Goal: Complete application form

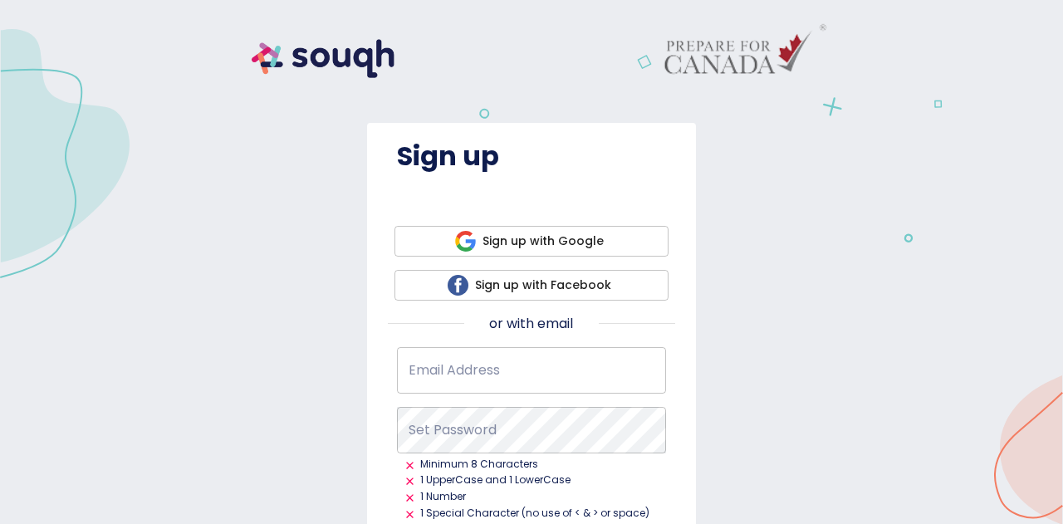
click at [551, 234] on span "Sign up with Google" at bounding box center [531, 241] width 247 height 21
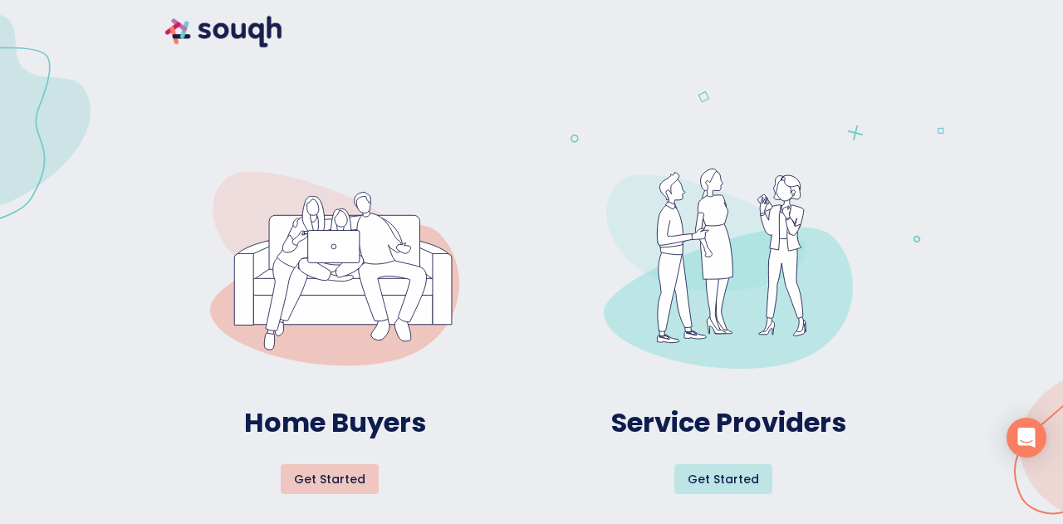
scroll to position [18, 0]
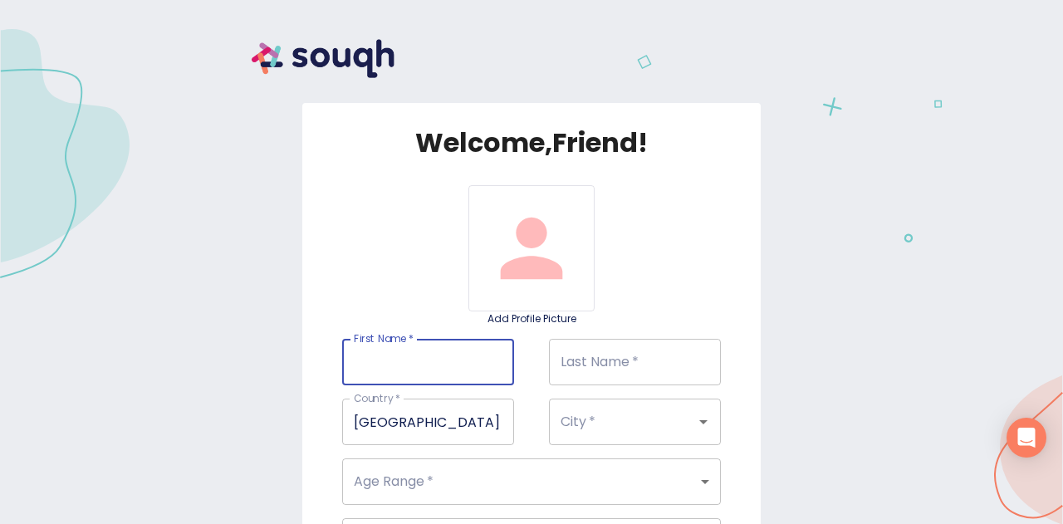
click at [445, 368] on input "First Name   *" at bounding box center [428, 362] width 172 height 46
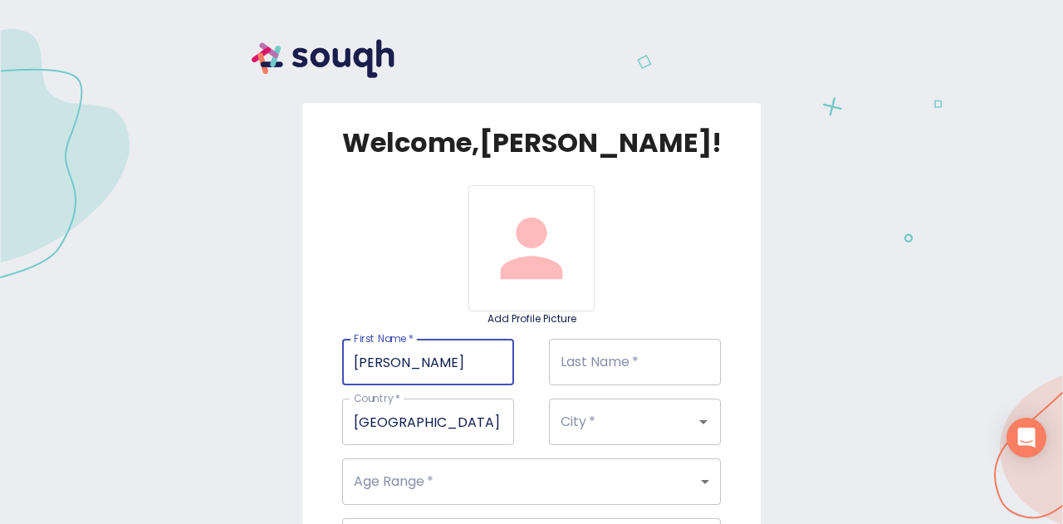
type input "[PERSON_NAME]"
click at [607, 366] on input "Last Name   *" at bounding box center [635, 362] width 172 height 46
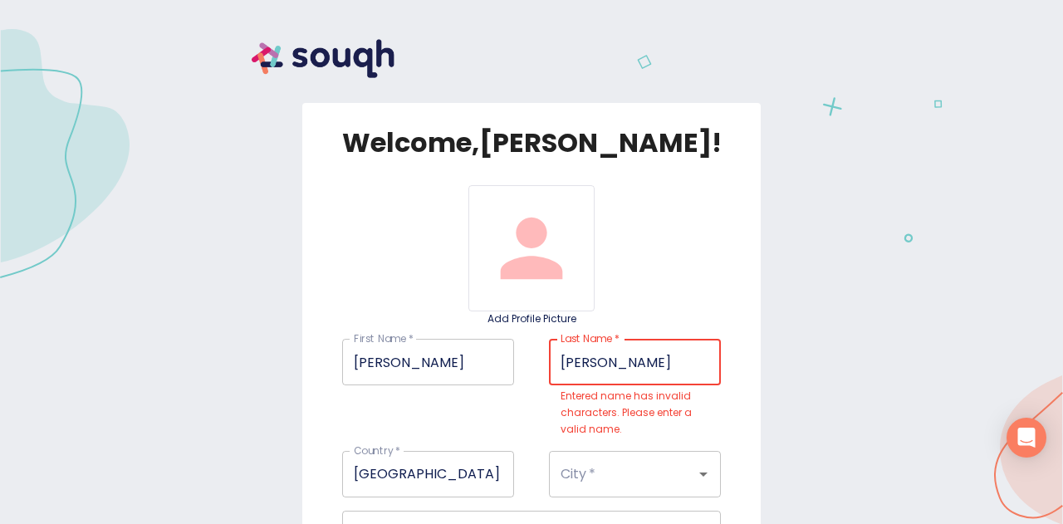
click at [584, 356] on input "[PERSON_NAME]" at bounding box center [635, 362] width 172 height 46
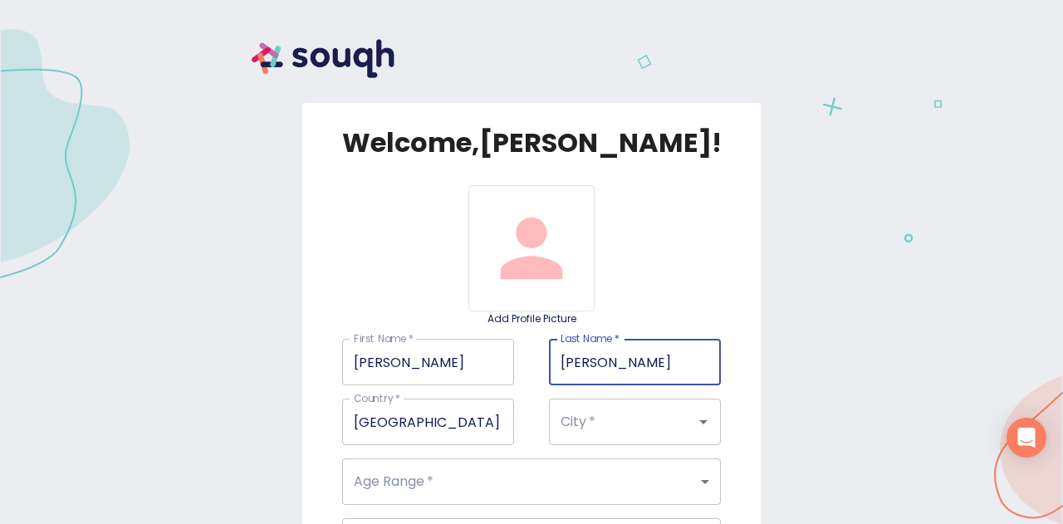
type input "[PERSON_NAME]"
click at [611, 430] on input "City   *" at bounding box center [611, 422] width 110 height 32
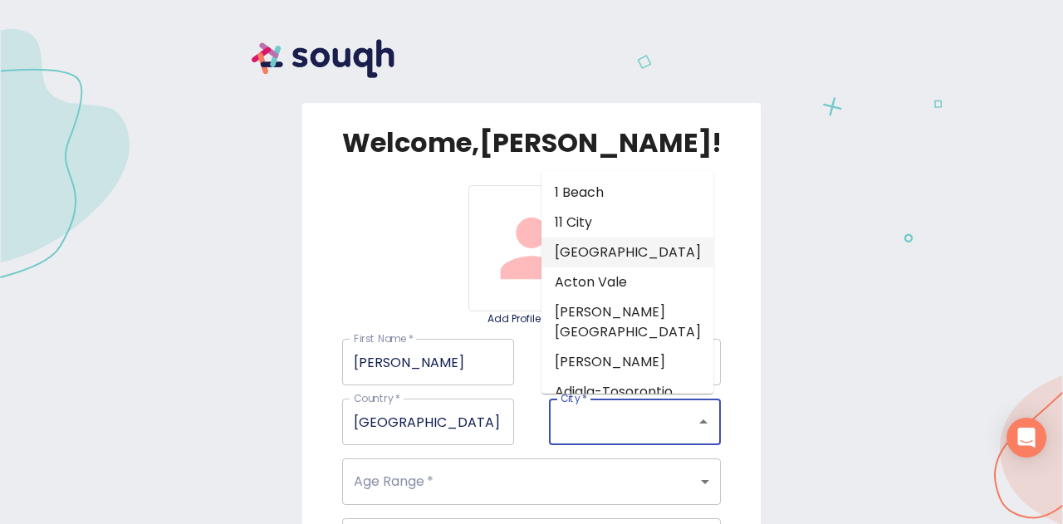
click at [838, 313] on div "Welcome, [PERSON_NAME] ! Add Profile Picture First Name   * [PERSON_NAME] First…" at bounding box center [531, 385] width 1023 height 731
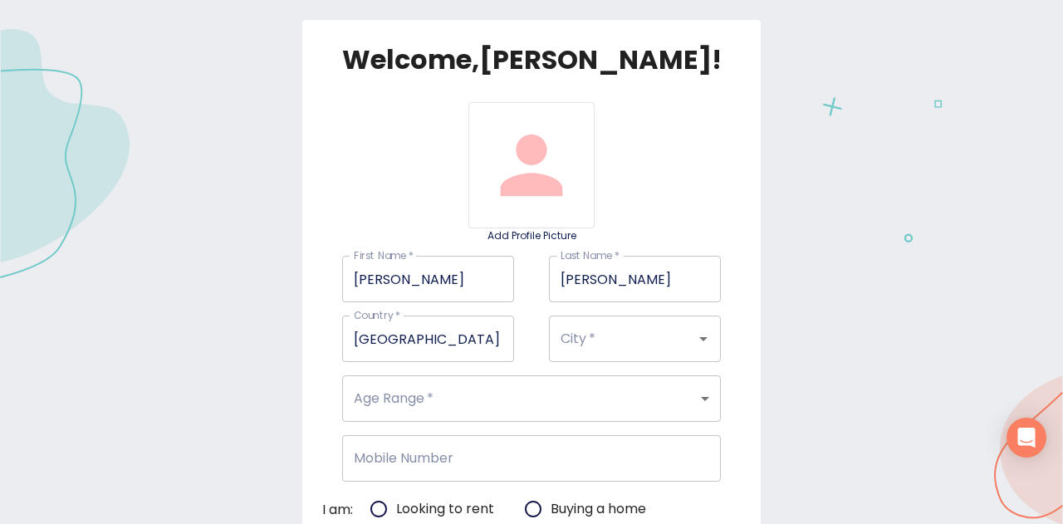
scroll to position [166, 0]
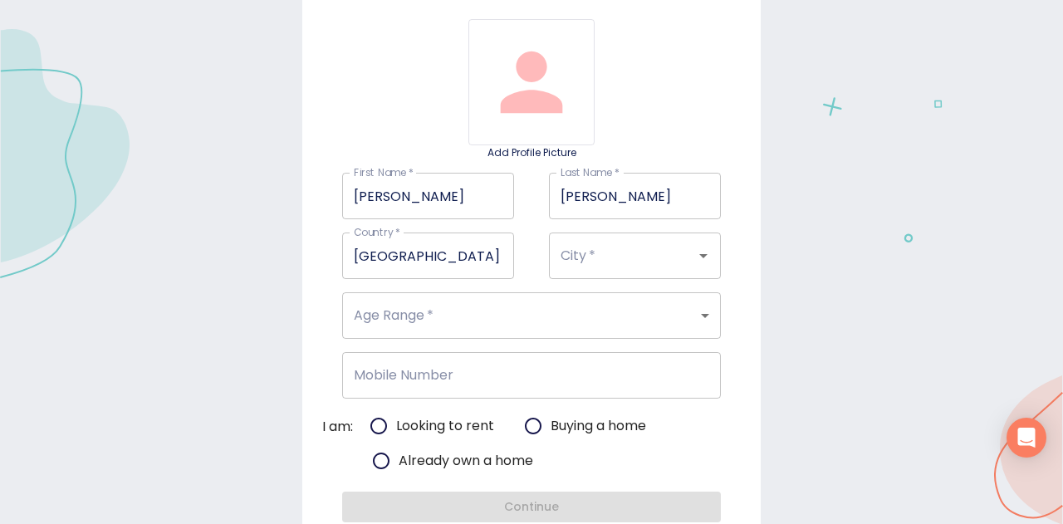
click at [582, 0] on body "Welcome, [PERSON_NAME] ! Add Profile Picture First Name   * [PERSON_NAME] First…" at bounding box center [531, 0] width 1063 height 0
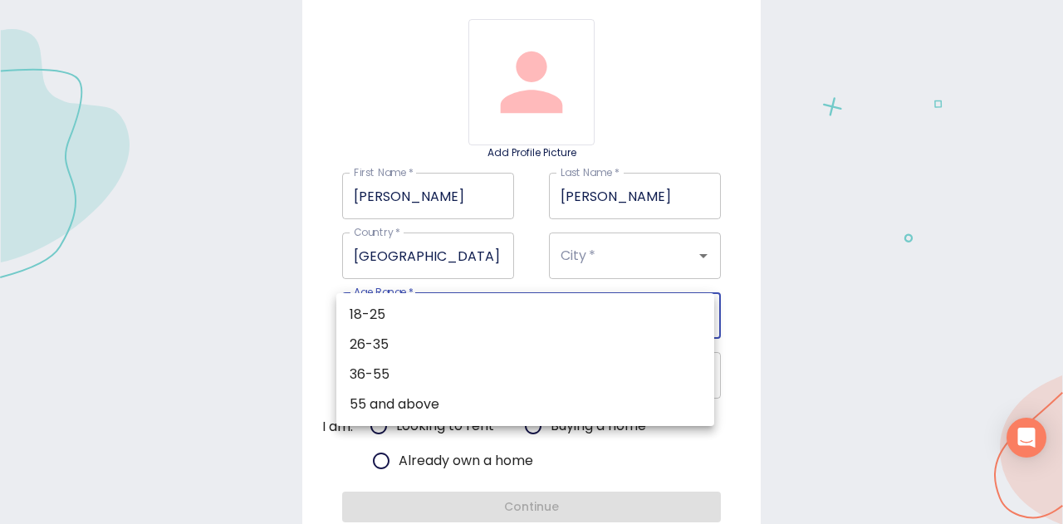
click at [433, 374] on li "36-55" at bounding box center [525, 374] width 378 height 30
type input "36-55"
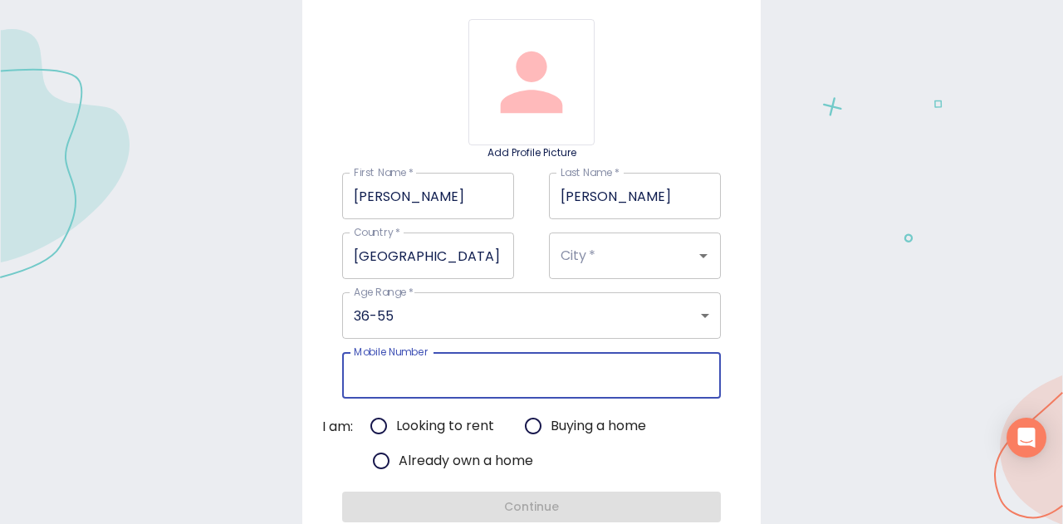
click at [550, 378] on input "Mobile Number" at bounding box center [531, 375] width 378 height 46
type input "[PHONE_NUMBER]"
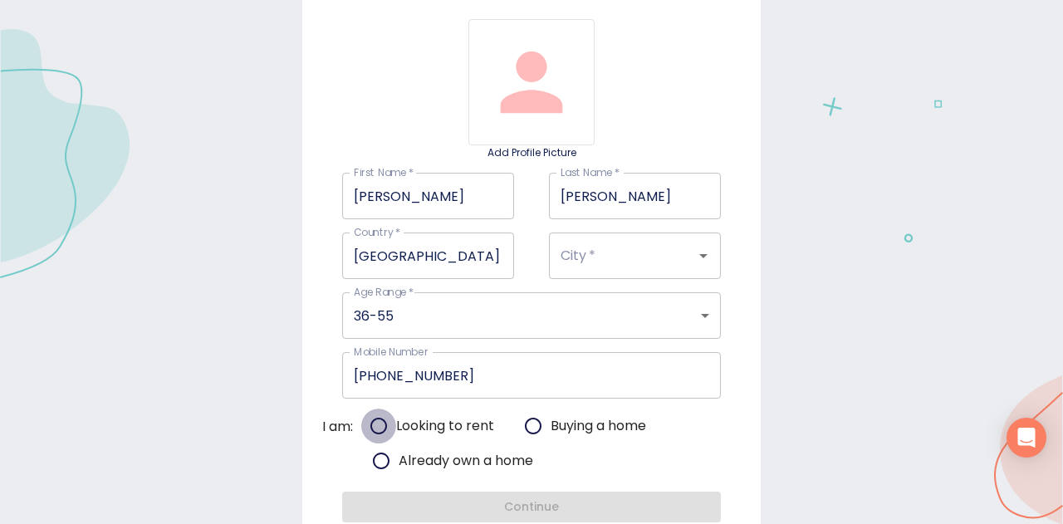
click at [376, 425] on input "Looking to rent" at bounding box center [378, 425] width 35 height 35
radio input "true"
click at [659, 256] on input "City   *" at bounding box center [611, 256] width 110 height 32
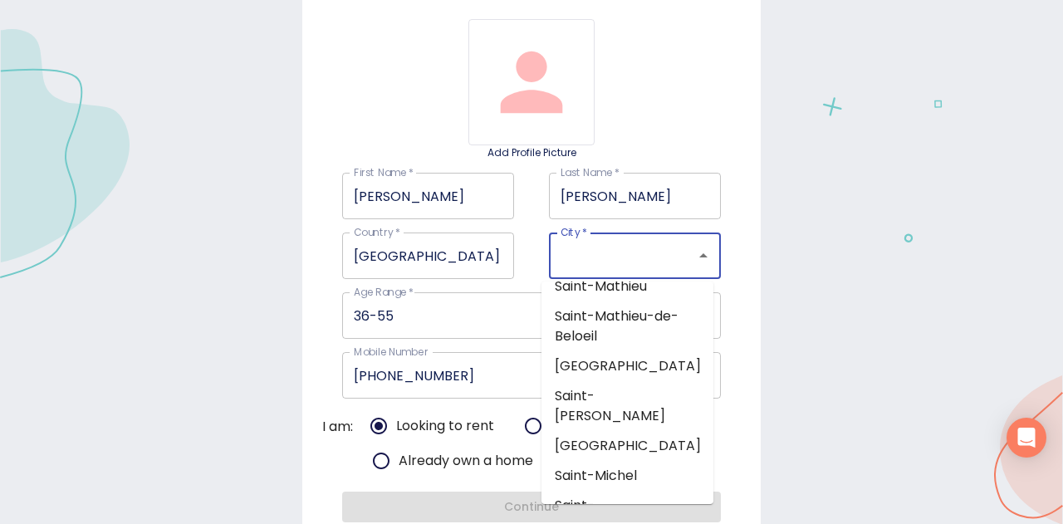
scroll to position [48615, 0]
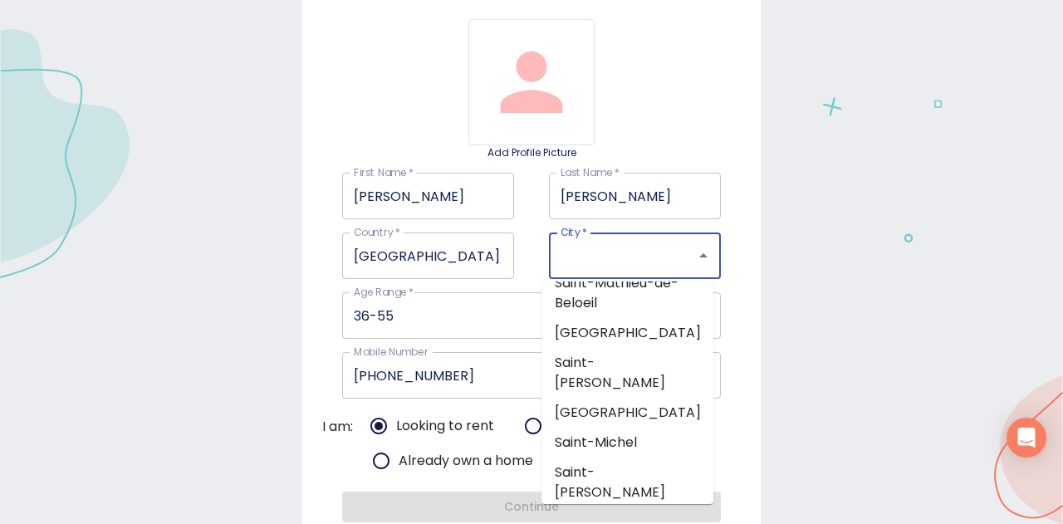
click at [458, 241] on input "[GEOGRAPHIC_DATA]" at bounding box center [428, 255] width 172 height 46
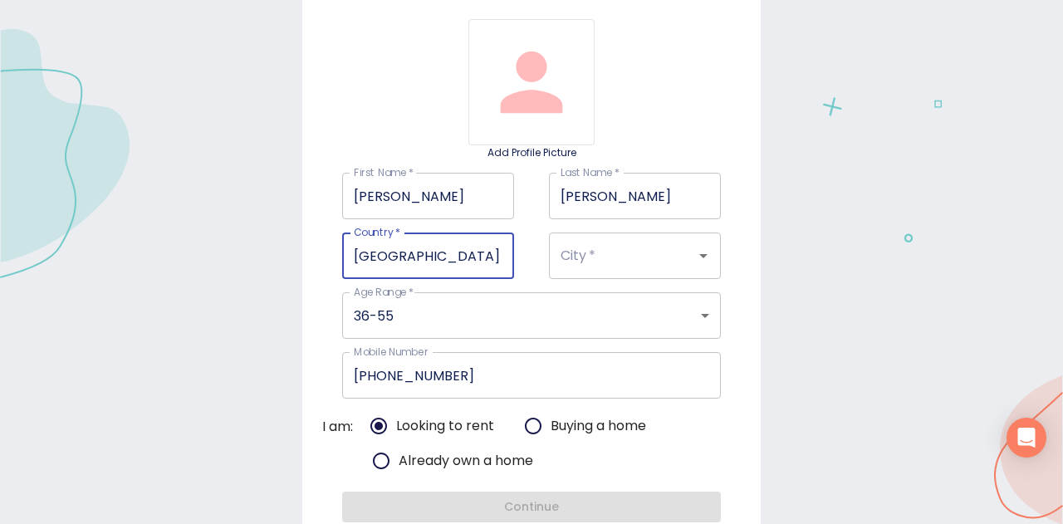
click at [670, 258] on div at bounding box center [691, 255] width 43 height 23
click at [984, 333] on div "Welcome, [PERSON_NAME] ! Add Profile Picture First Name   * [PERSON_NAME] First…" at bounding box center [531, 219] width 1023 height 731
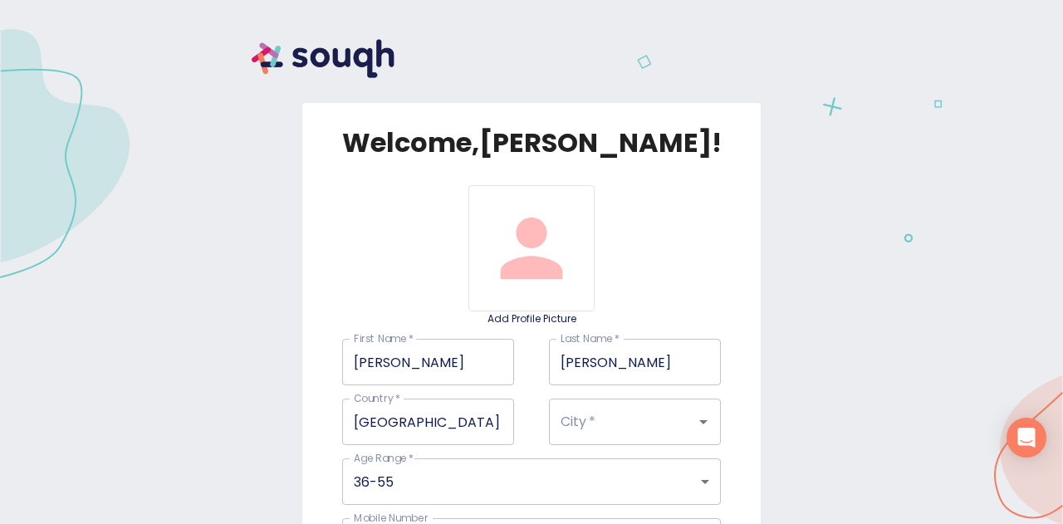
scroll to position [83, 0]
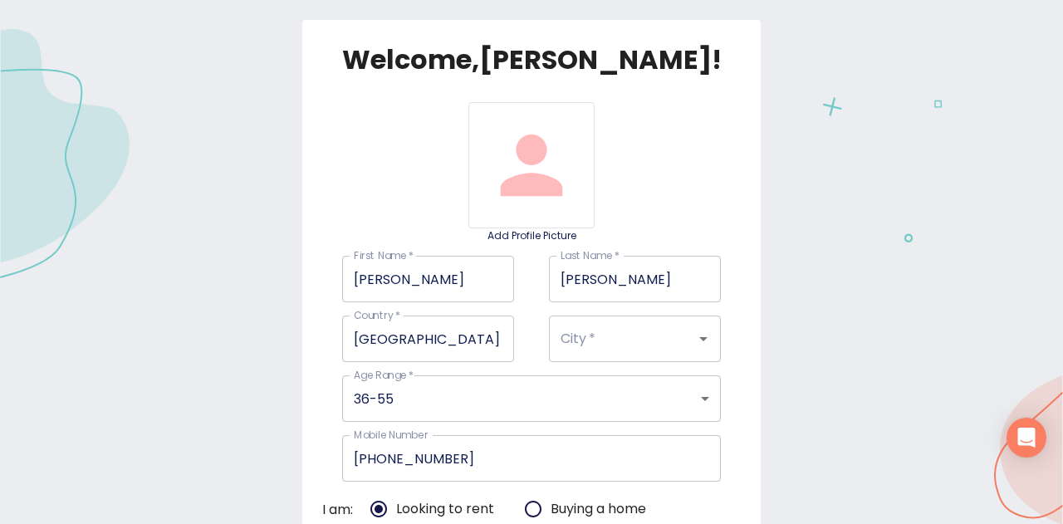
click at [697, 335] on icon "Open" at bounding box center [703, 339] width 20 height 20
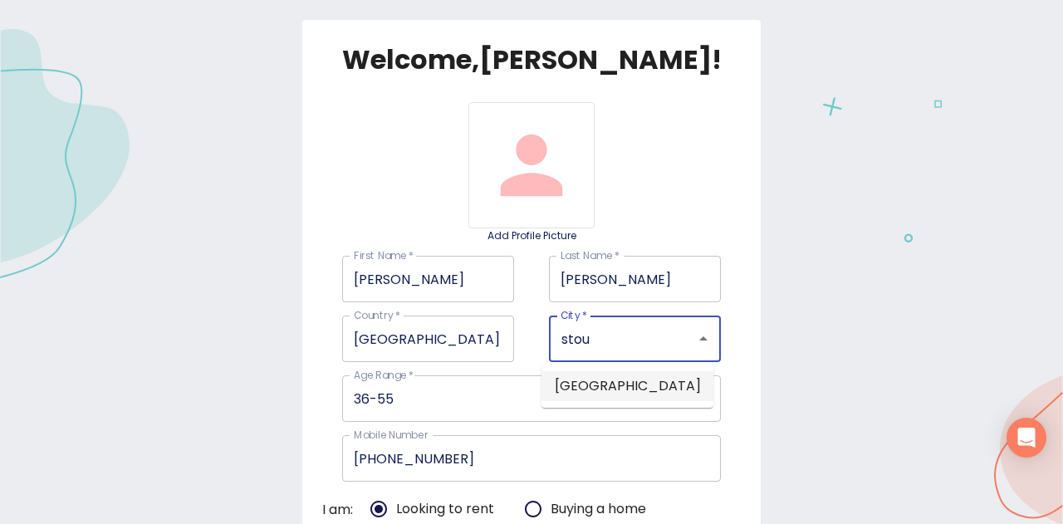
click at [591, 390] on li "[GEOGRAPHIC_DATA]" at bounding box center [627, 386] width 172 height 30
type input "[GEOGRAPHIC_DATA]"
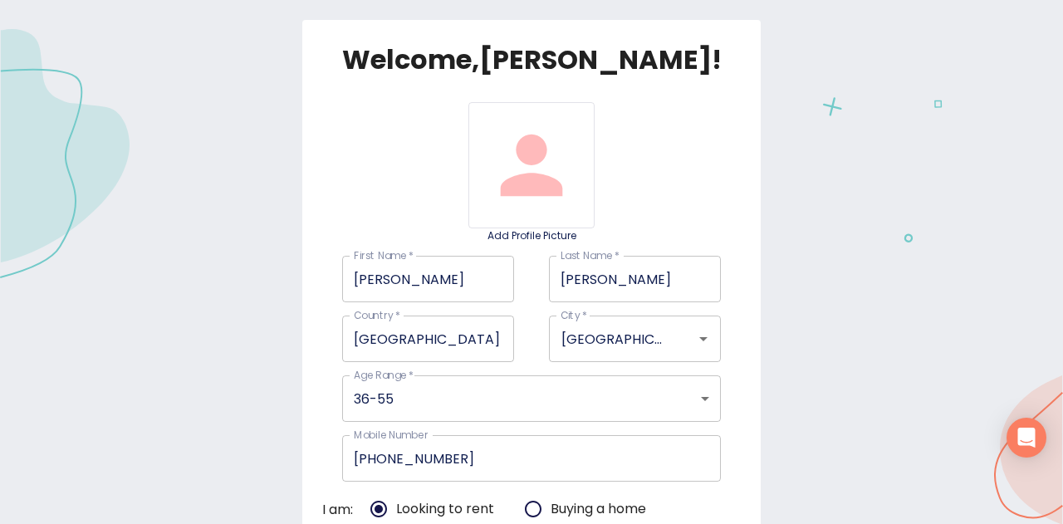
click at [825, 350] on div "Welcome, [PERSON_NAME] ! Add Profile Picture First Name   * [PERSON_NAME] First…" at bounding box center [531, 302] width 1023 height 731
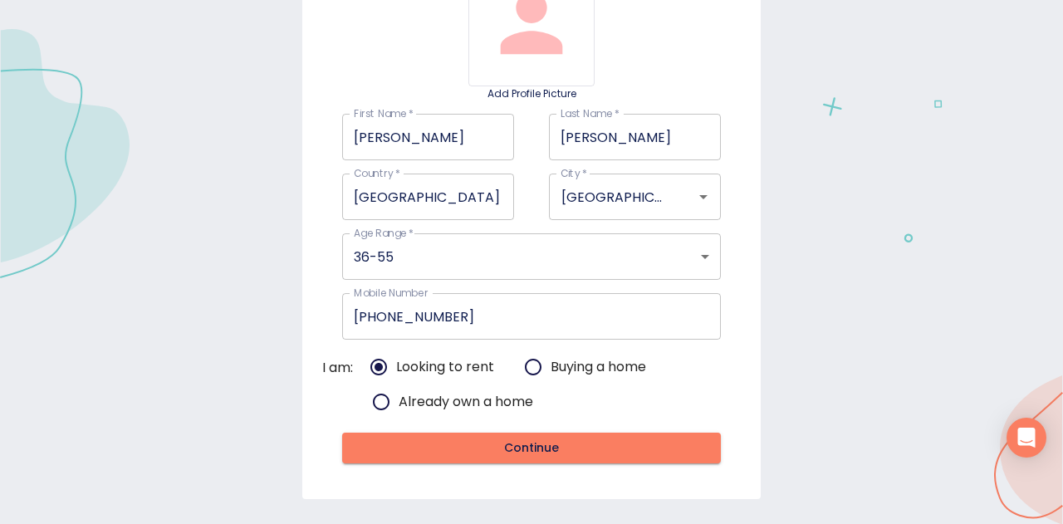
click at [552, 446] on span "Continue" at bounding box center [530, 447] width 351 height 21
